Goal: Transaction & Acquisition: Purchase product/service

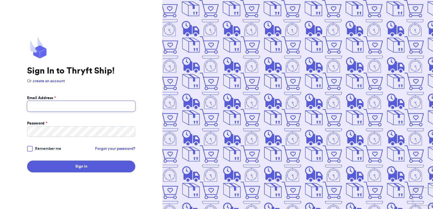
click at [74, 107] on input "Email Address *" at bounding box center [81, 106] width 108 height 11
type input "[EMAIL_ADDRESS][DOMAIN_NAME]"
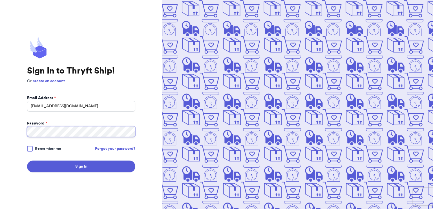
click at [27, 161] on button "Sign In" at bounding box center [81, 167] width 108 height 12
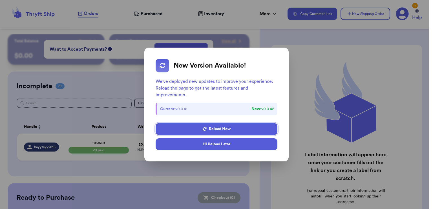
click at [215, 146] on button "I'll Reload Later" at bounding box center [217, 144] width 122 height 12
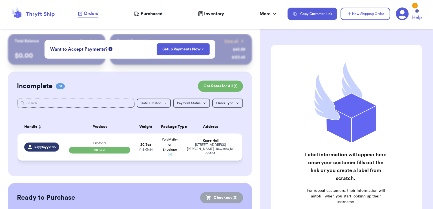
click at [152, 148] on td "20.3 oz 14.5 x 3 x 14" at bounding box center [146, 147] width 24 height 27
select select "paid"
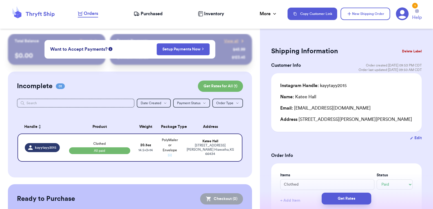
scroll to position [85, 0]
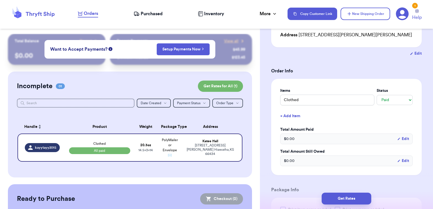
click at [402, 140] on button "Edit" at bounding box center [403, 139] width 12 height 6
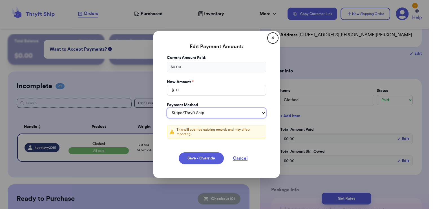
click at [214, 115] on select "Stripe/Thryft Ship Venmo Cash App PayPal Zelle Cash Other" at bounding box center [216, 113] width 99 height 10
select select "venmo"
click at [167, 108] on select "Stripe/Thryft Ship Venmo Cash App PayPal Zelle Cash Other" at bounding box center [216, 113] width 99 height 10
click at [202, 91] on input "0" at bounding box center [216, 90] width 99 height 11
click at [193, 159] on button "Save / Override" at bounding box center [201, 159] width 45 height 12
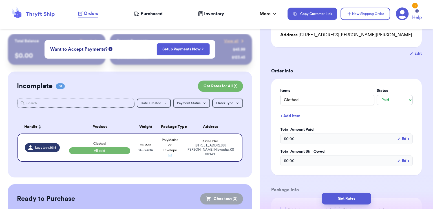
type input "44.54"
select select "venmo"
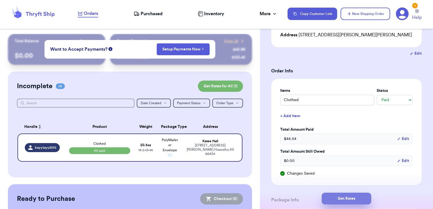
click at [337, 197] on button "Get Rates" at bounding box center [347, 199] width 50 height 12
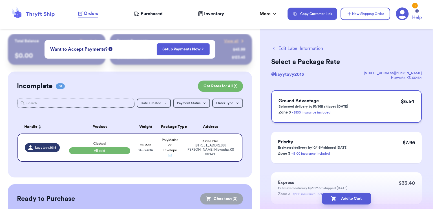
click at [367, 110] on div "Ground Advantage Estimated delivery by 10/16 if shipped today Zone 3 - $100 ins…" at bounding box center [346, 106] width 151 height 33
click at [289, 47] on button "Edit Label Information" at bounding box center [297, 48] width 52 height 7
select select "paid"
select select "venmo"
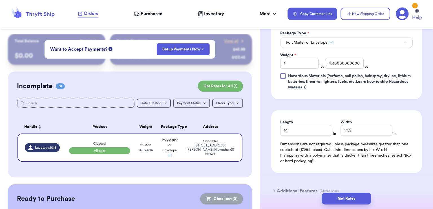
scroll to position [303, 0]
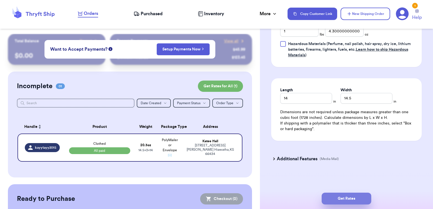
click at [355, 198] on button "Get Rates" at bounding box center [347, 199] width 50 height 12
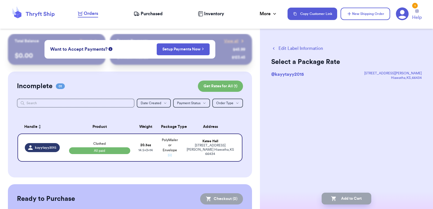
scroll to position [0, 0]
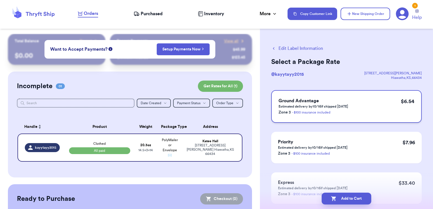
click at [358, 108] on div "Ground Advantage Estimated delivery by 10/16 if shipped today Zone 3 - $100 ins…" at bounding box center [346, 106] width 151 height 33
click at [341, 201] on button "Add to Cart" at bounding box center [347, 199] width 50 height 12
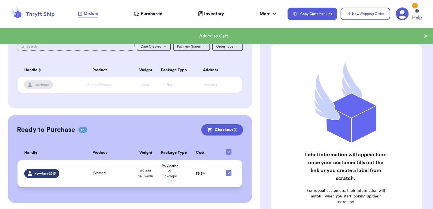
scroll to position [57, 0]
click at [159, 171] on td "PolyMailer or Envelope ✉️" at bounding box center [170, 173] width 24 height 27
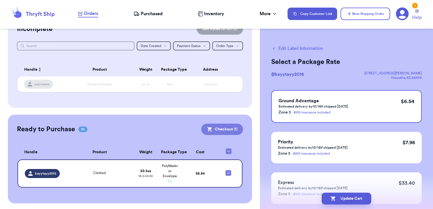
click at [216, 129] on button "Checkout ( 1 )" at bounding box center [222, 129] width 42 height 11
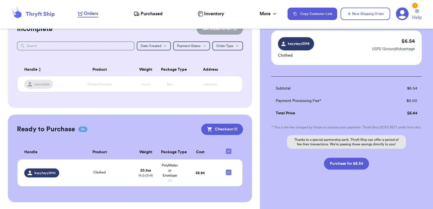
scroll to position [44, 0]
click at [334, 166] on button "Purchase for $6.54" at bounding box center [346, 164] width 45 height 12
checkbox input "false"
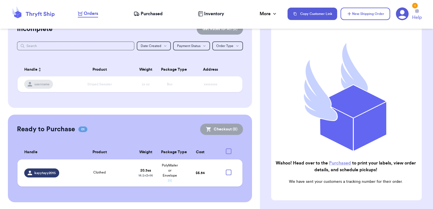
checkbox input "true"
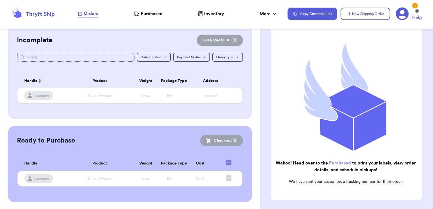
click at [342, 161] on link "Purchased" at bounding box center [340, 163] width 22 height 5
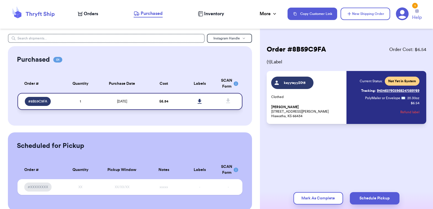
click at [198, 103] on icon at bounding box center [200, 101] width 4 height 5
click at [39, 12] on icon at bounding box center [33, 13] width 45 height 15
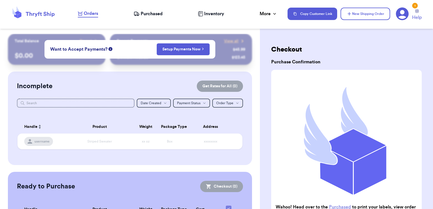
click at [416, 6] on div "1" at bounding box center [415, 6] width 6 height 6
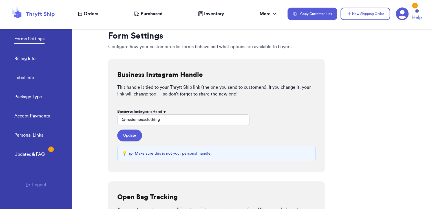
click at [39, 154] on div "Updates & FAQ 1" at bounding box center [29, 154] width 30 height 7
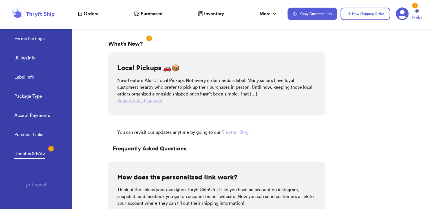
click at [36, 157] on div "Updates & FAQ 1" at bounding box center [29, 154] width 30 height 7
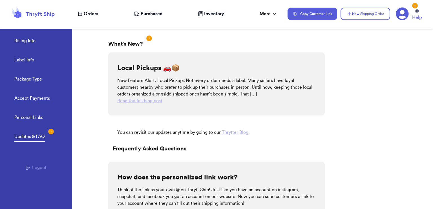
scroll to position [19, 0]
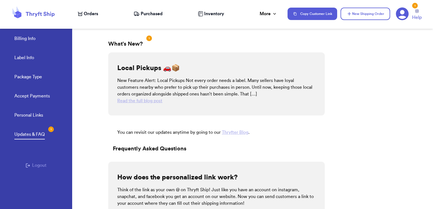
click at [51, 129] on div "1" at bounding box center [51, 130] width 6 height 6
drag, startPoint x: 127, startPoint y: 40, endPoint x: 137, endPoint y: 41, distance: 9.3
click at [127, 41] on p "What's New?" at bounding box center [125, 44] width 35 height 8
click at [150, 38] on div "1" at bounding box center [149, 39] width 6 height 6
click at [140, 100] on link "Read the full blog post" at bounding box center [139, 101] width 45 height 5
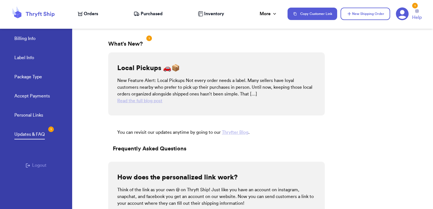
click at [46, 15] on icon at bounding box center [40, 14] width 29 height 5
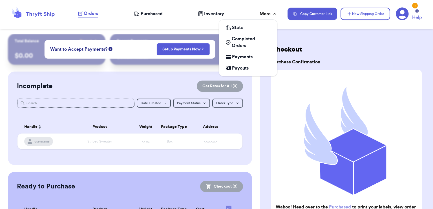
click at [266, 13] on div "More" at bounding box center [269, 13] width 18 height 7
click at [244, 28] on div "Stats" at bounding box center [248, 27] width 45 height 7
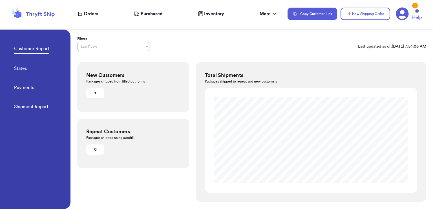
click at [28, 86] on link "Payments" at bounding box center [24, 88] width 20 height 8
select select "LAST_30_DAYS"
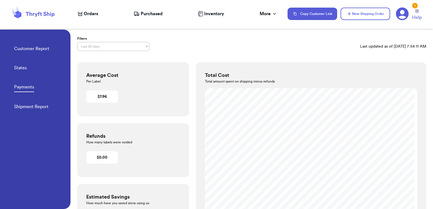
click at [29, 107] on link "Shipment Report" at bounding box center [31, 108] width 34 height 8
select select "LAST_30_DAYS"
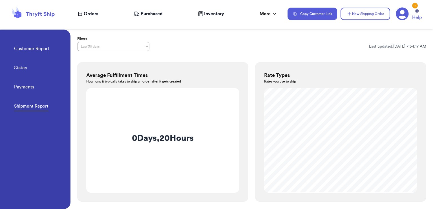
click at [32, 48] on link "Customer Report" at bounding box center [31, 49] width 35 height 8
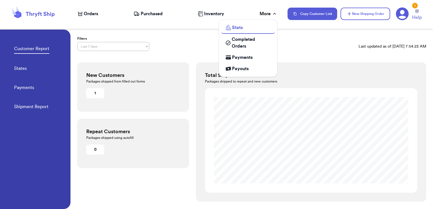
click at [264, 14] on div "More" at bounding box center [269, 13] width 18 height 7
click at [243, 46] on span "Completed Orders" at bounding box center [251, 43] width 39 height 14
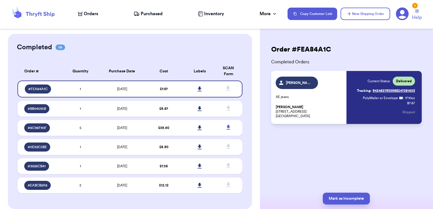
click at [206, 15] on span "Inventory" at bounding box center [214, 13] width 20 height 7
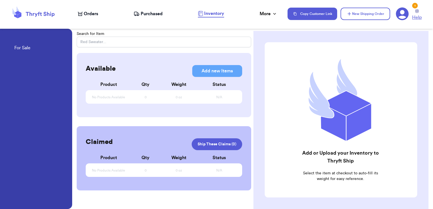
click at [417, 17] on span "Help" at bounding box center [417, 17] width 10 height 7
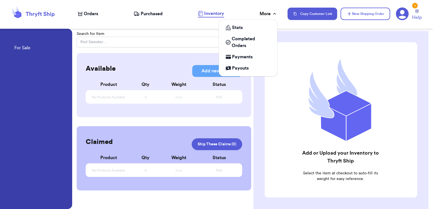
click at [269, 12] on div "More" at bounding box center [269, 13] width 18 height 7
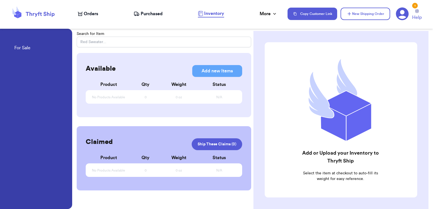
click at [402, 16] on icon at bounding box center [402, 13] width 13 height 13
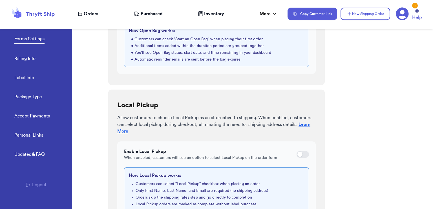
scroll to position [288, 0]
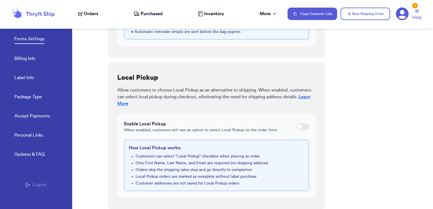
click at [29, 185] on button "Logout" at bounding box center [36, 185] width 21 height 7
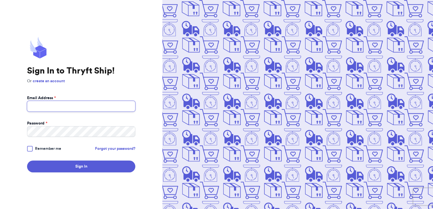
click at [79, 105] on input "Email Address *" at bounding box center [81, 106] width 108 height 11
type input "[EMAIL_ADDRESS][DOMAIN_NAME]"
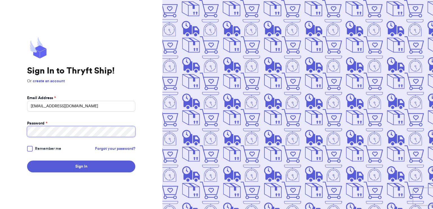
click at [27, 161] on button "Sign In" at bounding box center [81, 167] width 108 height 12
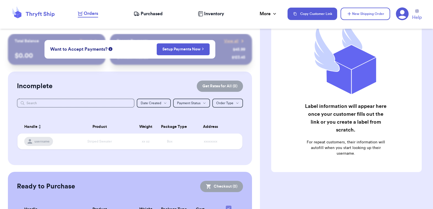
click at [401, 13] on icon at bounding box center [402, 13] width 13 height 13
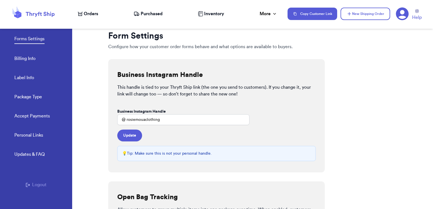
click at [40, 184] on button "Logout" at bounding box center [36, 185] width 21 height 7
